Goal: Find specific page/section: Find specific page/section

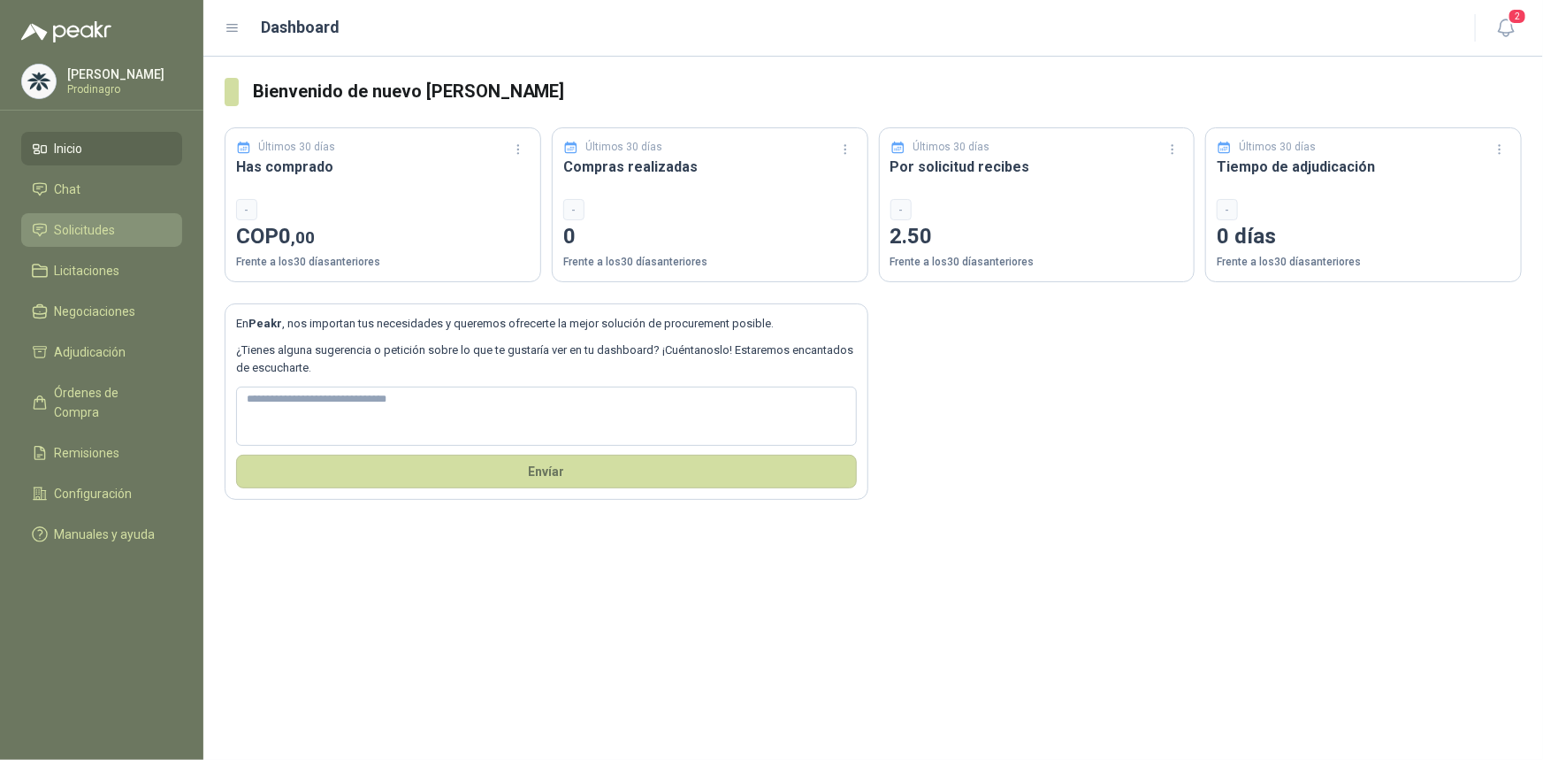
click at [69, 228] on span "Solicitudes" at bounding box center [85, 229] width 61 height 19
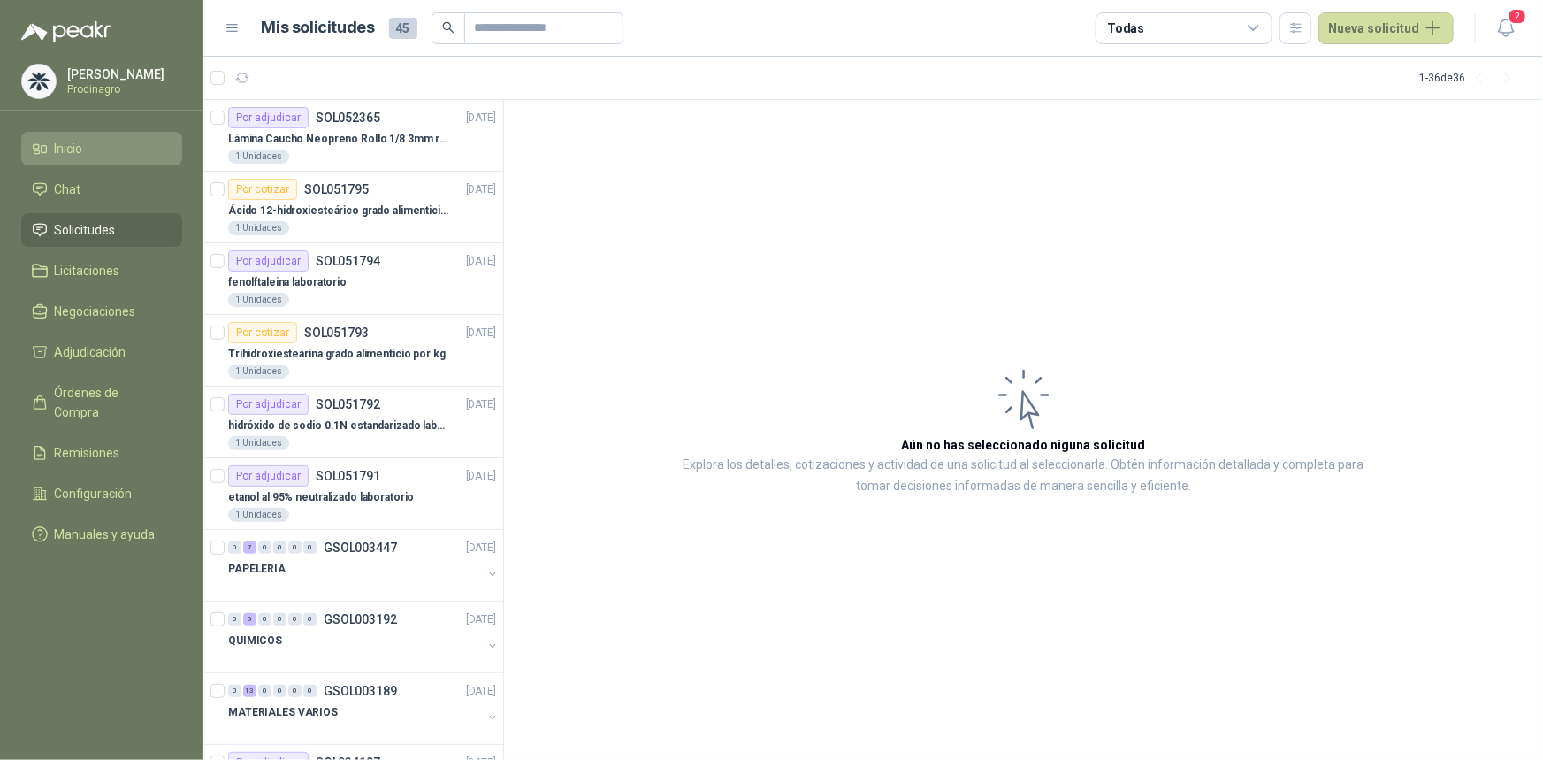
click at [42, 144] on icon at bounding box center [40, 149] width 16 height 16
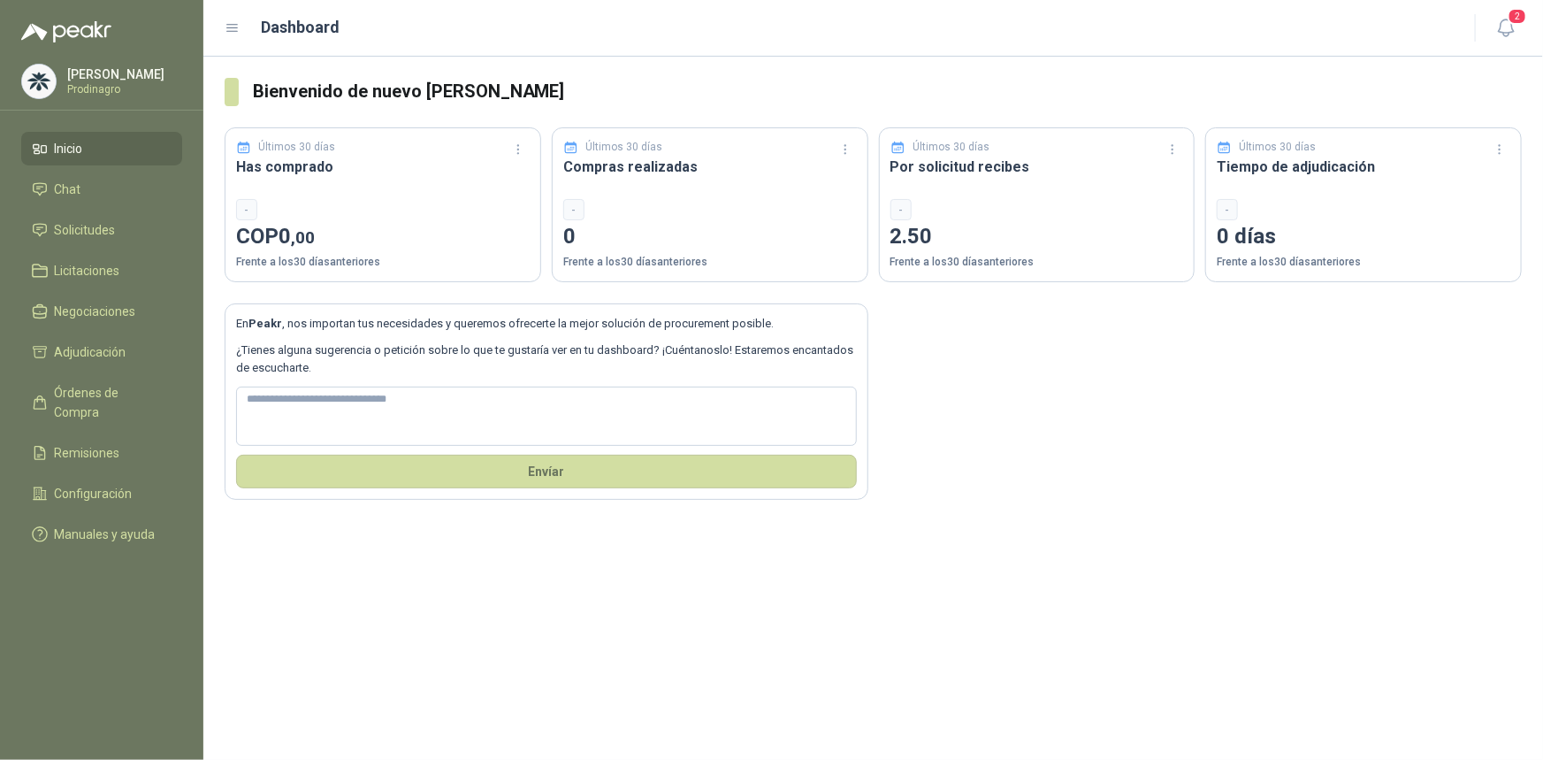
click at [71, 135] on link "Inicio" at bounding box center [101, 149] width 161 height 34
click at [55, 228] on span "Solicitudes" at bounding box center [85, 229] width 61 height 19
